Goal: Transaction & Acquisition: Purchase product/service

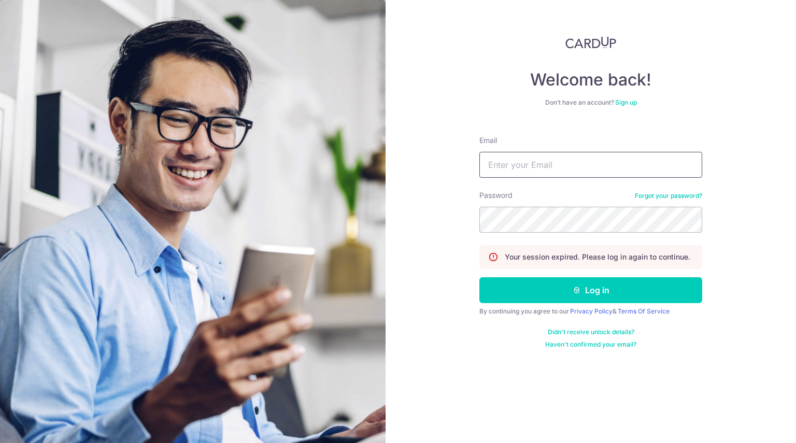
click at [529, 169] on input "Email" at bounding box center [590, 165] width 223 height 26
type input "qiyuho@gmail.com"
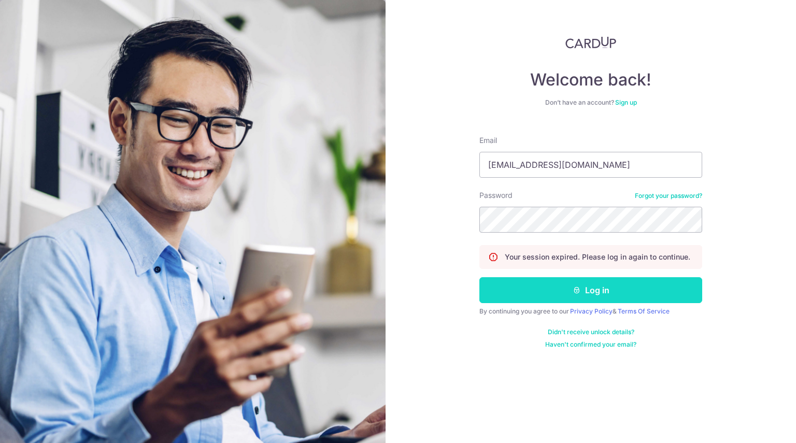
click at [603, 293] on button "Log in" at bounding box center [590, 290] width 223 height 26
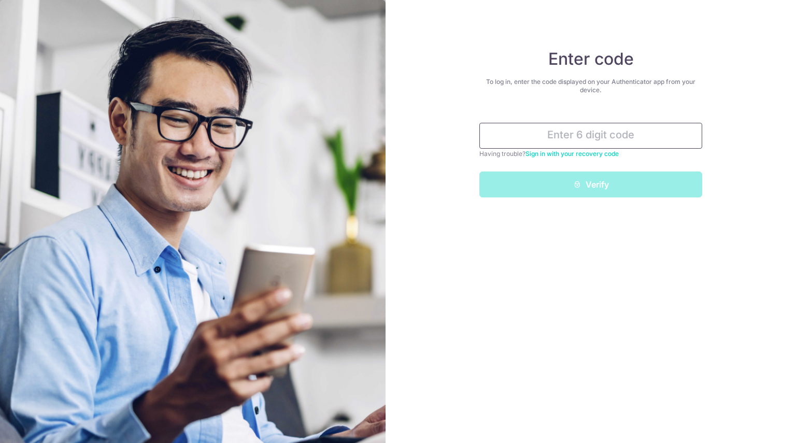
click at [659, 136] on input "text" at bounding box center [590, 136] width 223 height 26
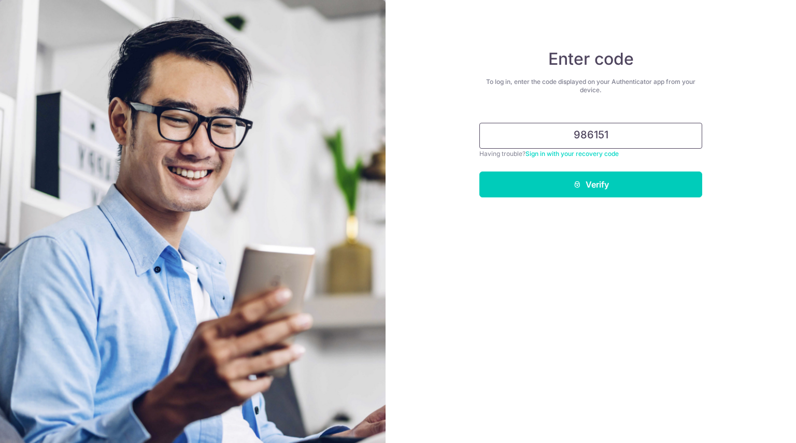
type input "986151"
click at [479, 171] on button "Verify" at bounding box center [590, 184] width 223 height 26
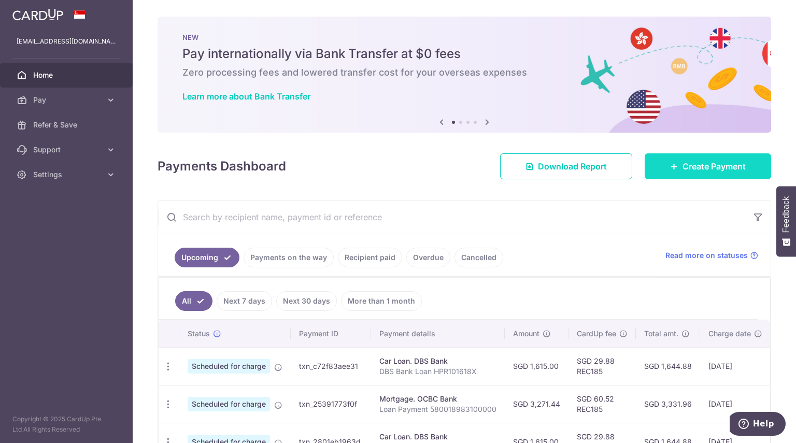
click at [698, 172] on link "Create Payment" at bounding box center [707, 166] width 126 height 26
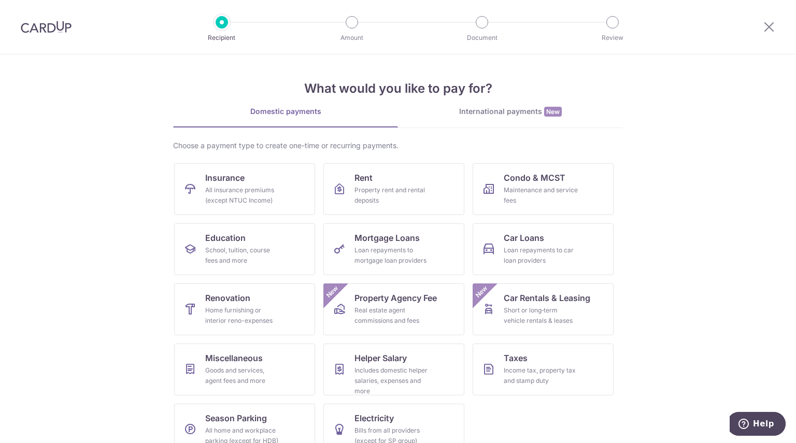
scroll to position [20, 0]
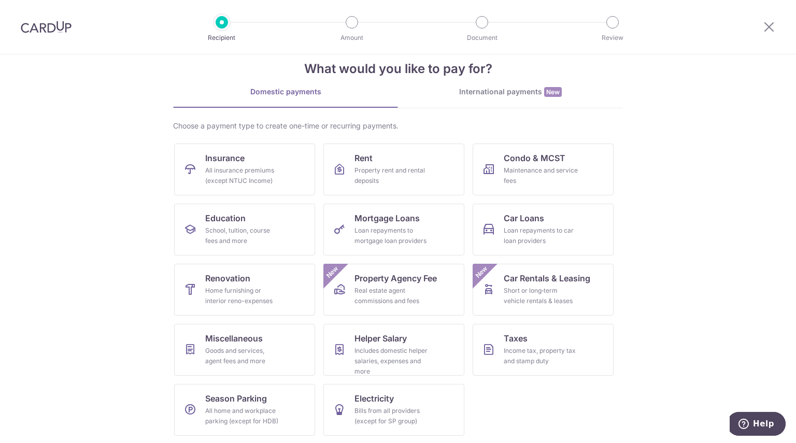
click at [713, 243] on section "What would you like to pay for? Domestic payments International payments New Ch…" at bounding box center [398, 248] width 796 height 388
click at [254, 345] on div "Goods and services, agent fees and more" at bounding box center [242, 355] width 75 height 21
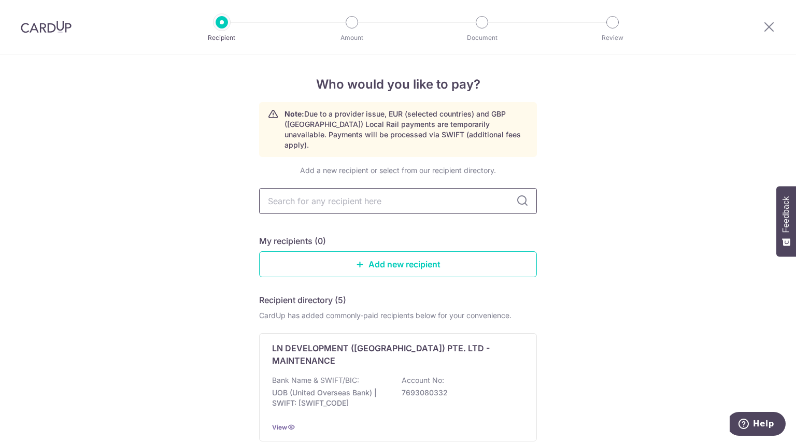
click at [378, 190] on input "text" at bounding box center [398, 201] width 278 height 26
click at [351, 194] on input "text" at bounding box center [398, 201] width 278 height 26
type input "star florist"
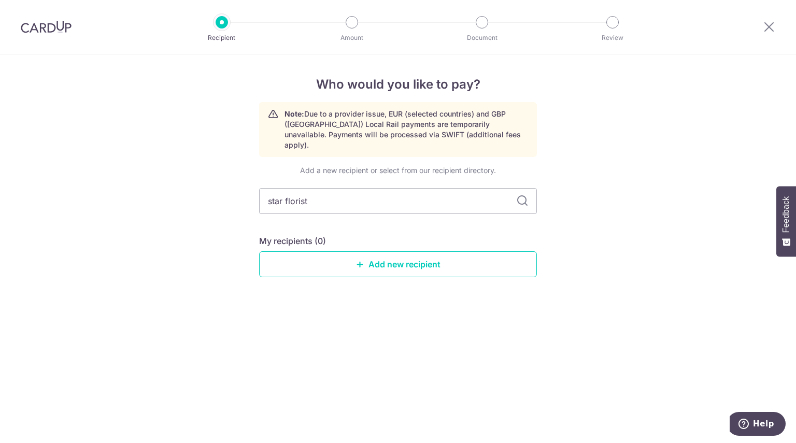
click at [516, 195] on icon at bounding box center [522, 201] width 12 height 12
click at [307, 188] on input "star florist" at bounding box center [398, 201] width 278 height 26
click at [611, 131] on div "Who would you like to pay? Note: Due to a provider issue, EUR (selected countri…" at bounding box center [398, 248] width 796 height 388
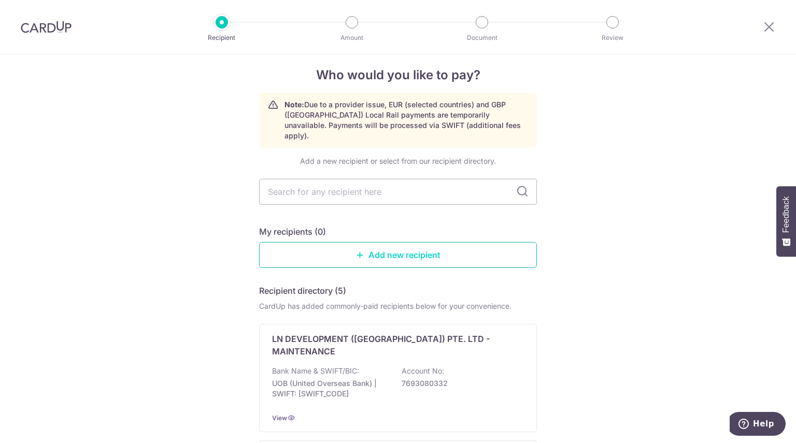
scroll to position [10, 0]
click at [378, 241] on link "Add new recipient" at bounding box center [398, 254] width 278 height 26
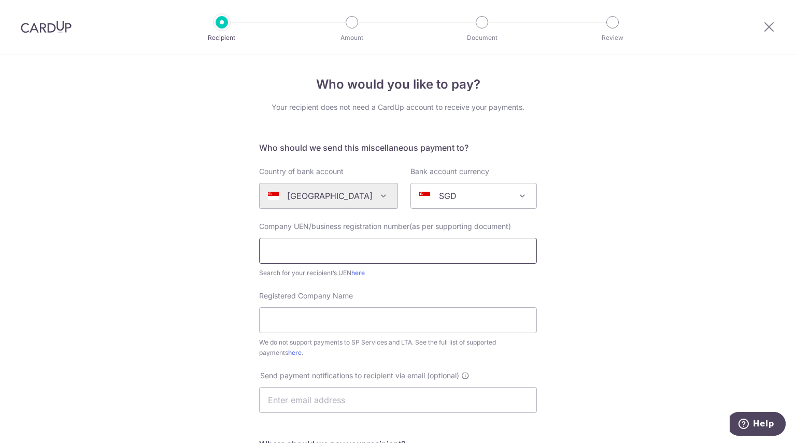
click at [374, 250] on input "text" at bounding box center [398, 251] width 278 height 26
click at [357, 252] on input "text" at bounding box center [398, 251] width 278 height 26
paste input "201419715M"
type input "201419715M"
click at [503, 278] on div "Search for your recipient’s UEN here" at bounding box center [398, 273] width 278 height 10
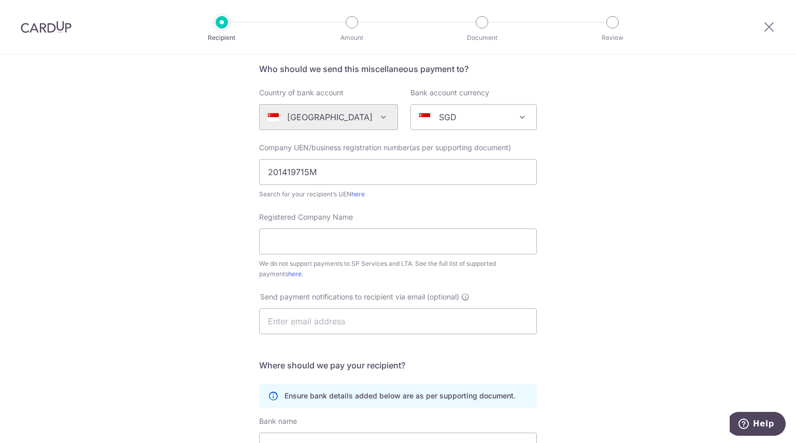
scroll to position [79, 0]
click at [391, 245] on input "Registered Company Name" at bounding box center [398, 241] width 278 height 26
paste input "STAR FLORIST PTE. LTD."
type input "STAR FLORIST PTE. LTD."
click at [198, 244] on div "Who would you like to pay? Your recipient does not need a CardUp account to rec…" at bounding box center [398, 296] width 796 height 642
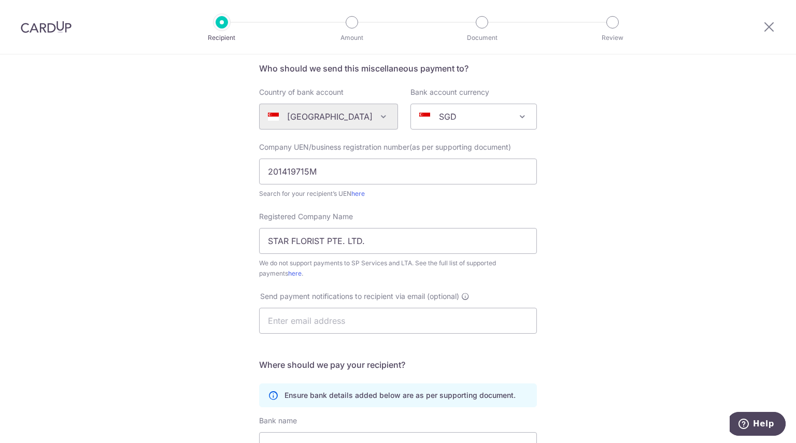
scroll to position [157, 0]
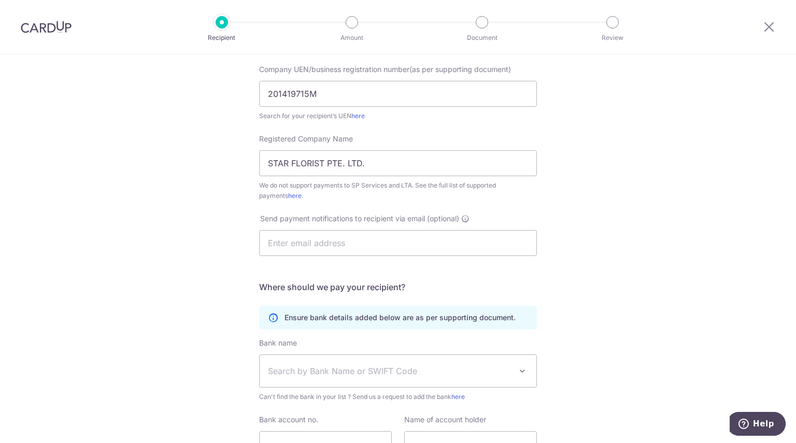
click at [411, 219] on span "Send payment notifications to recipient via email (optional)" at bounding box center [359, 218] width 199 height 10
click at [311, 241] on input "text" at bounding box center [398, 243] width 278 height 26
paste input "ask@starflorist.com.sg"
type input "ask@starflorist.com.sg"
click at [597, 223] on div "Who would you like to pay? Your recipient does not need a CardUp account to rec…" at bounding box center [398, 218] width 796 height 642
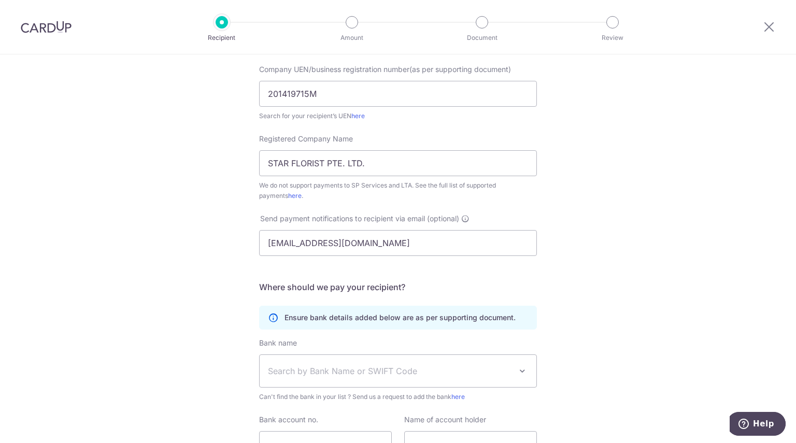
scroll to position [253, 0]
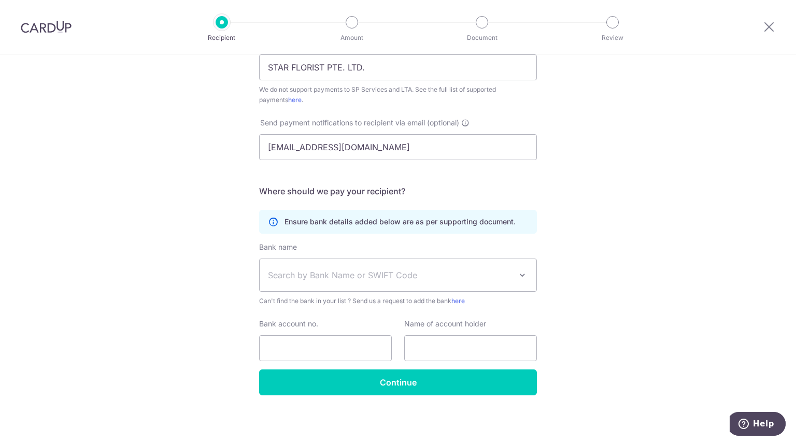
click at [368, 266] on span "Search by Bank Name or SWIFT Code" at bounding box center [397, 275] width 277 height 32
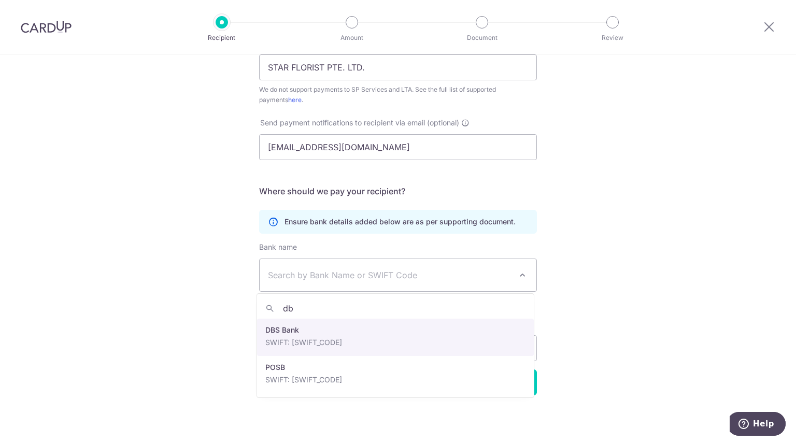
type input "dbs"
select select "6"
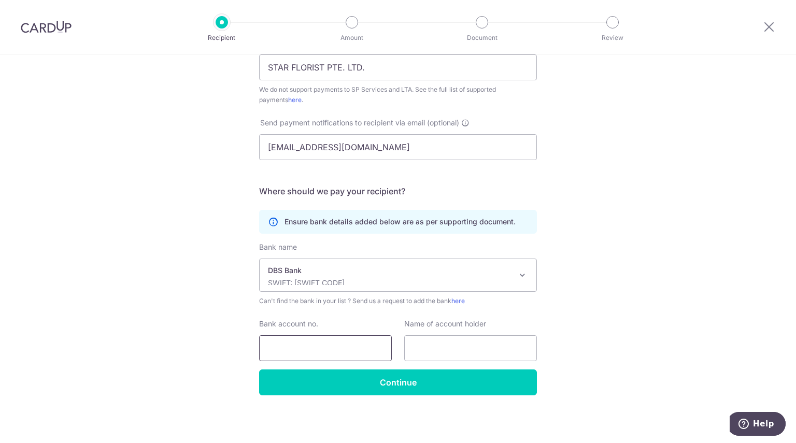
click at [335, 344] on input "Bank account no." at bounding box center [325, 348] width 133 height 26
paste input "019-904698-7"
click at [283, 348] on input "019-904698-7" at bounding box center [325, 348] width 133 height 26
type input "019-904698-7"
click at [452, 341] on input "text" at bounding box center [470, 348] width 133 height 26
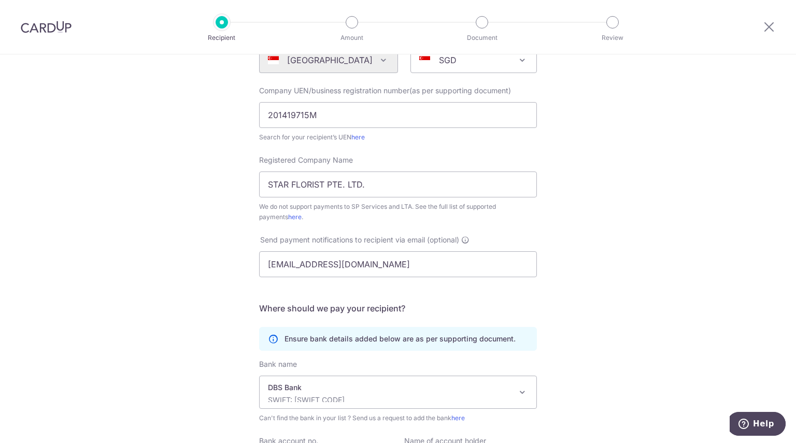
scroll to position [135, 0]
click at [327, 191] on input "STAR FLORIST PTE. LTD." at bounding box center [398, 185] width 278 height 26
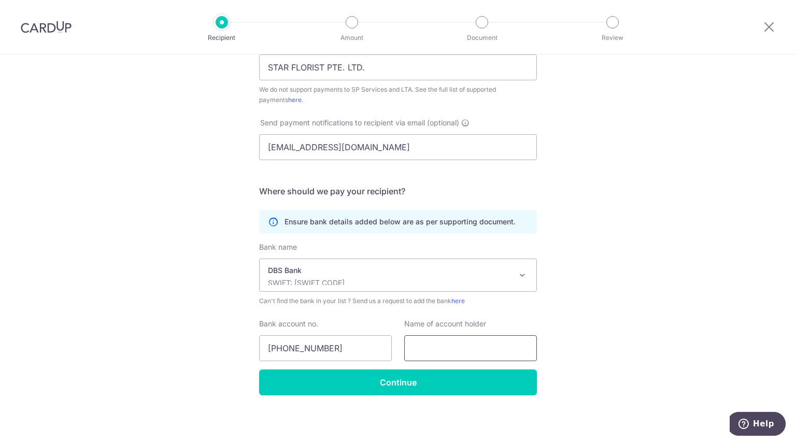
click at [447, 343] on input "text" at bounding box center [470, 348] width 133 height 26
paste input "STAR FLORIST PTE. LTD."
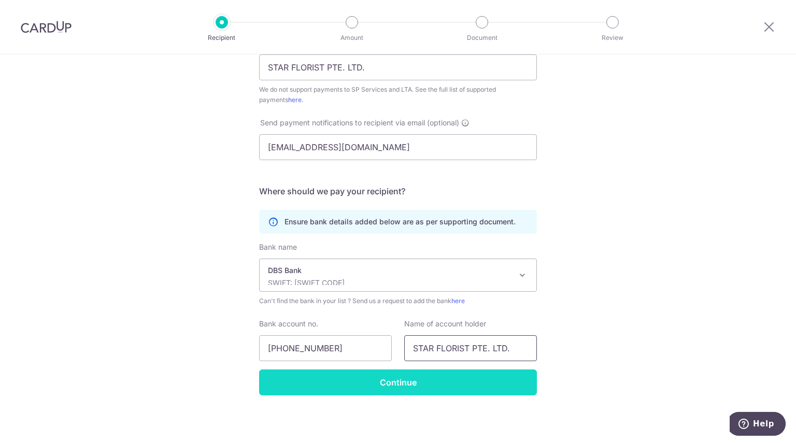
type input "STAR FLORIST PTE. LTD."
click at [439, 371] on input "Continue" at bounding box center [398, 382] width 278 height 26
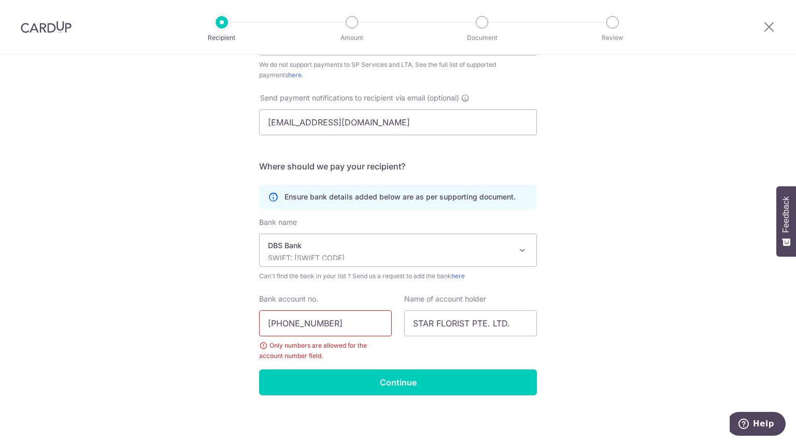
click at [284, 324] on input "019-904698-7" at bounding box center [325, 323] width 133 height 26
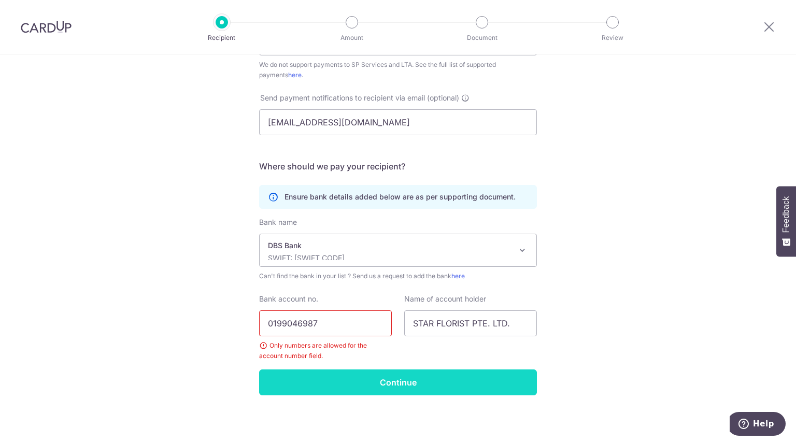
type input "0199046987"
click at [373, 376] on input "Continue" at bounding box center [398, 382] width 278 height 26
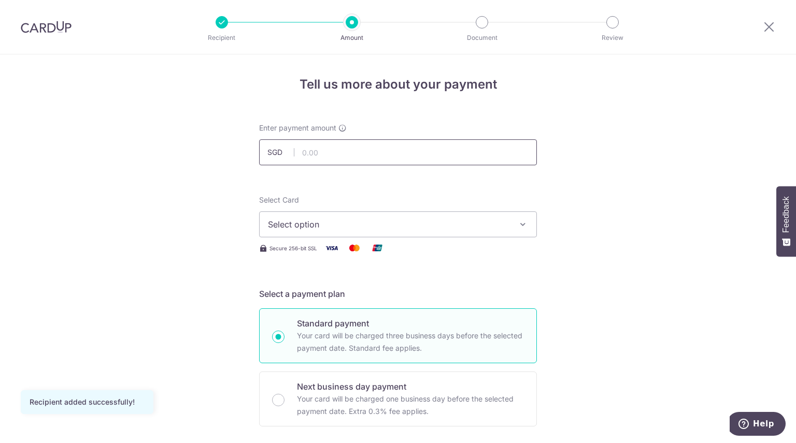
click at [389, 162] on input "text" at bounding box center [398, 152] width 278 height 26
paste input "1035.5"
type input "1,035.50"
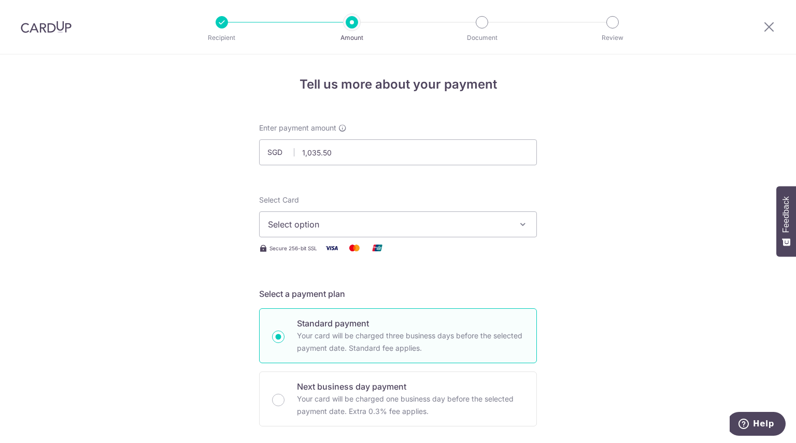
click at [442, 226] on span "Select option" at bounding box center [388, 224] width 241 height 12
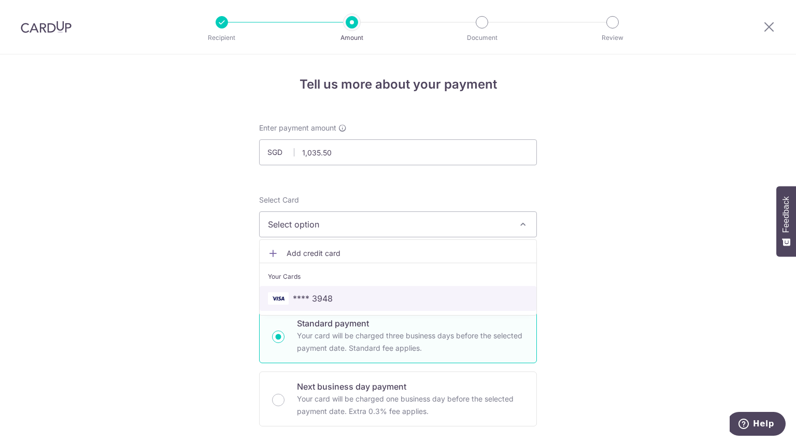
click at [346, 287] on link "**** 3948" at bounding box center [397, 298] width 277 height 25
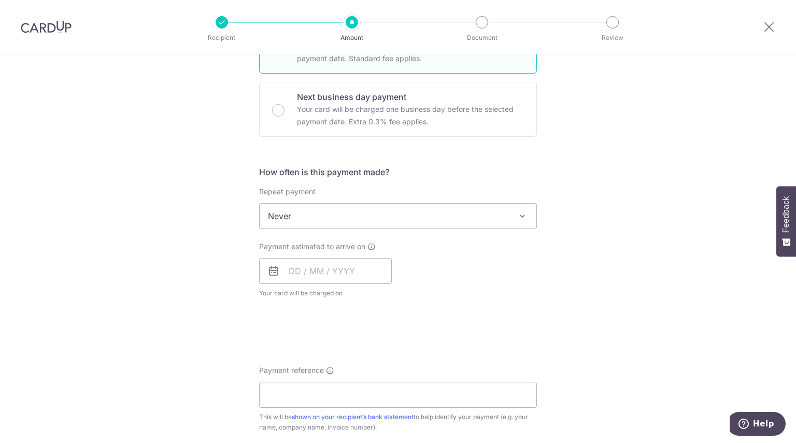
scroll to position [296, 0]
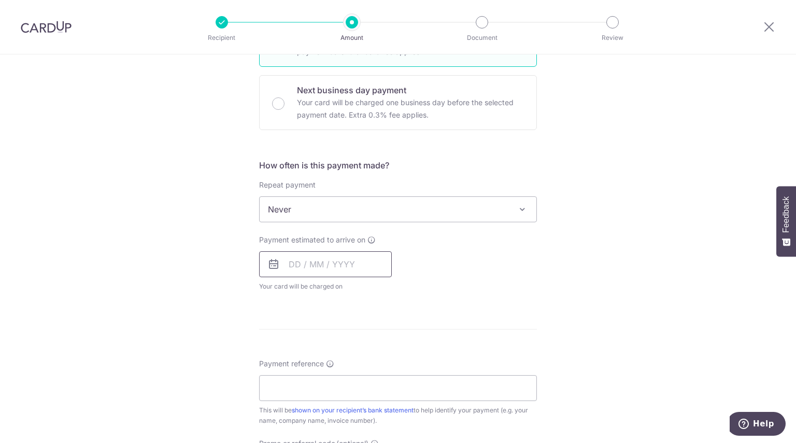
click at [312, 263] on input "text" at bounding box center [325, 264] width 133 height 26
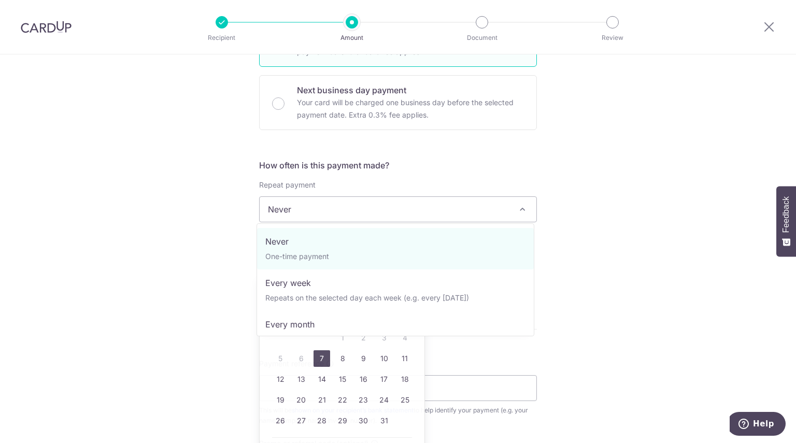
click at [364, 215] on span "Never" at bounding box center [397, 209] width 277 height 25
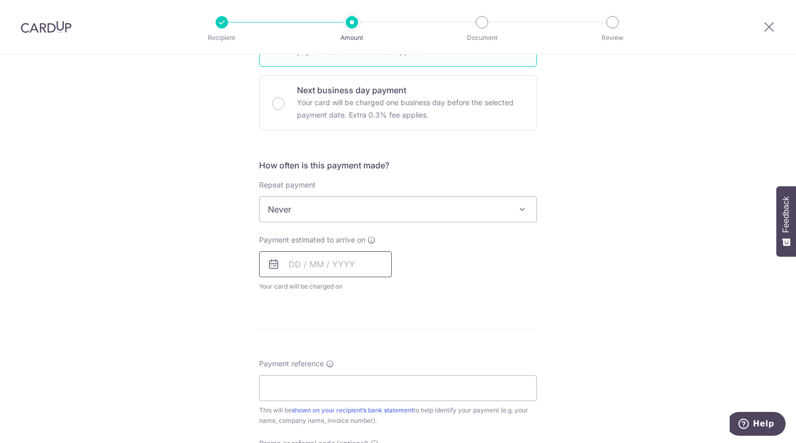
click at [312, 265] on input "text" at bounding box center [325, 264] width 133 height 26
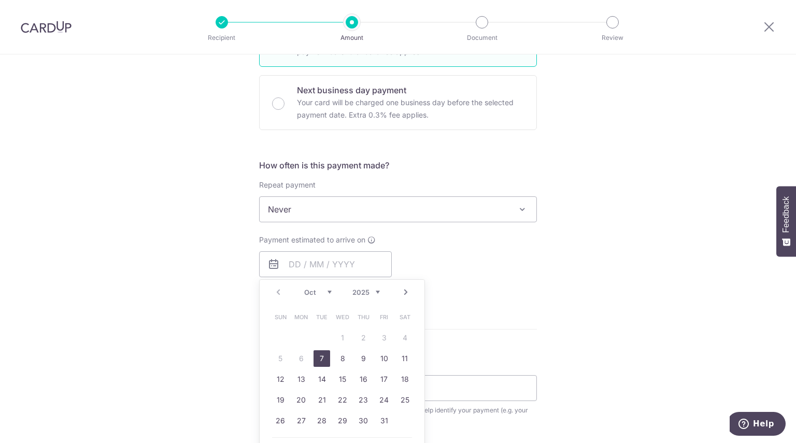
click at [320, 357] on link "7" at bounding box center [321, 358] width 17 height 17
type input "07/10/2025"
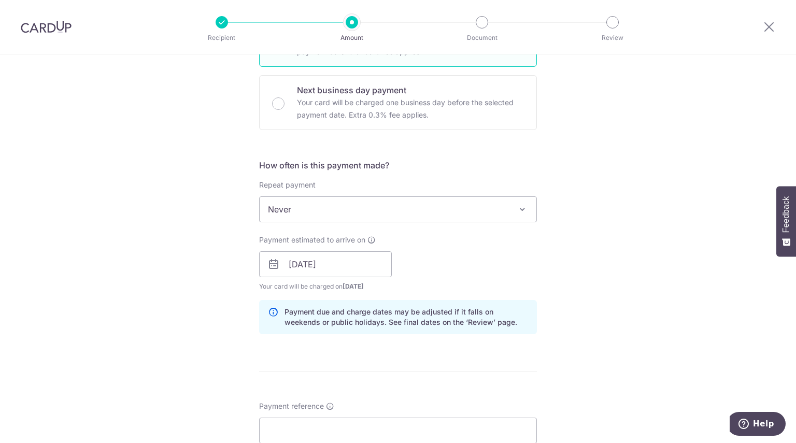
click at [641, 207] on div "Tell us more about your payment Enter payment amount SGD 1,035.50 1035.50 Recip…" at bounding box center [398, 247] width 796 height 979
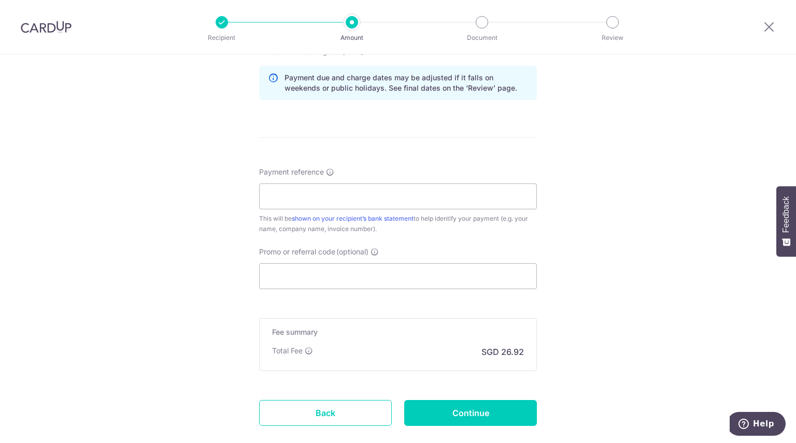
scroll to position [531, 0]
click at [487, 198] on input "Payment reference" at bounding box center [398, 195] width 278 height 26
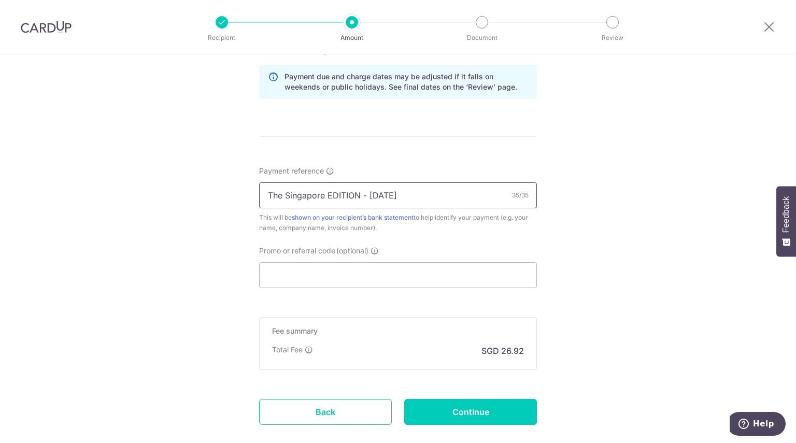
type input "The Singapore EDITION - 03 Jan 2026"
click at [315, 277] on input "Promo or referral code (optional)" at bounding box center [398, 275] width 278 height 26
paste input "OCBC195"
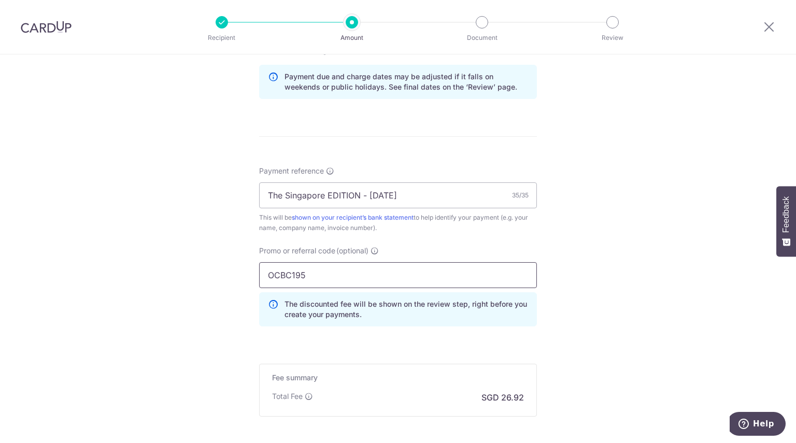
type input "OCBC195"
click at [212, 300] on div "Tell us more about your payment Enter payment amount SGD 1,035.50 1035.50 Recip…" at bounding box center [398, 36] width 796 height 1026
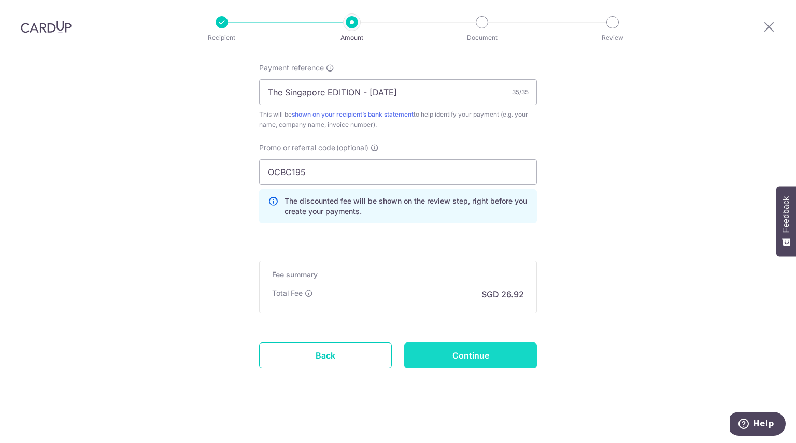
click at [477, 352] on input "Continue" at bounding box center [470, 355] width 133 height 26
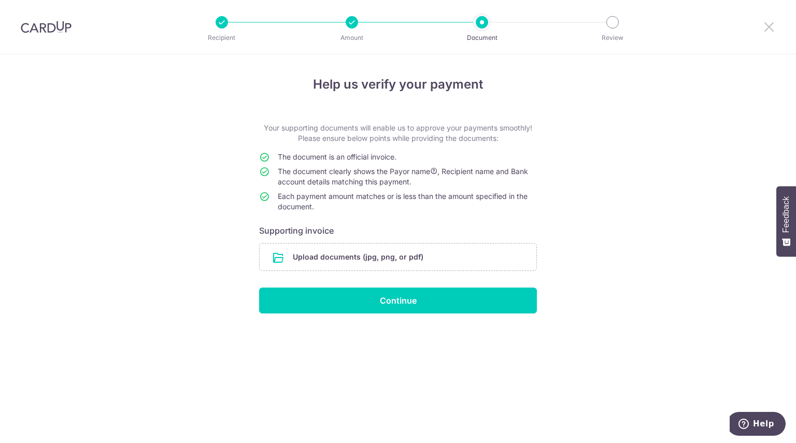
click at [769, 30] on icon at bounding box center [768, 26] width 12 height 13
click at [570, 108] on div "Help us verify your payment Your supporting documents will enable us to approve…" at bounding box center [398, 248] width 796 height 388
